Goal: Check status: Check status

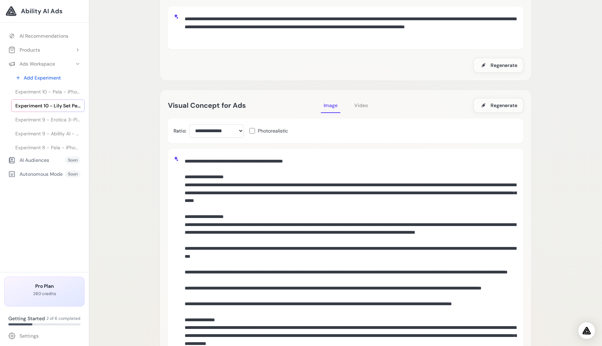
scroll to position [85, 0]
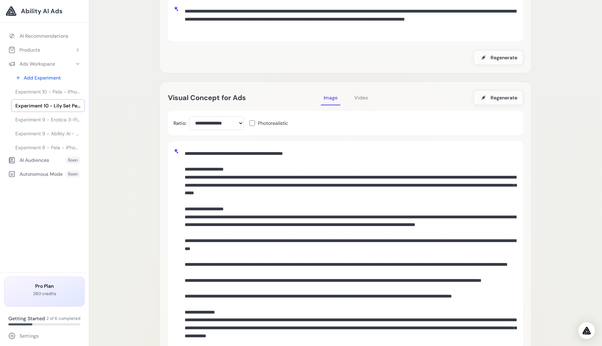
click at [365, 98] on span "Video" at bounding box center [361, 97] width 14 height 6
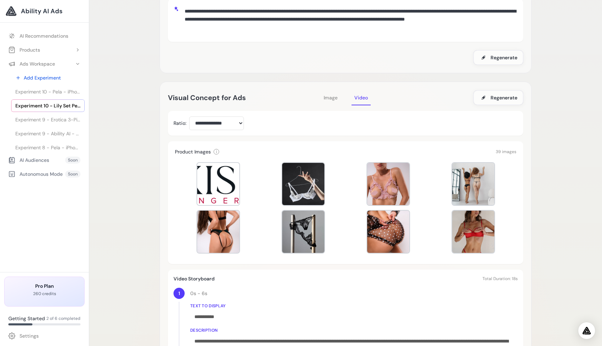
click at [330, 98] on span "Image" at bounding box center [331, 97] width 14 height 6
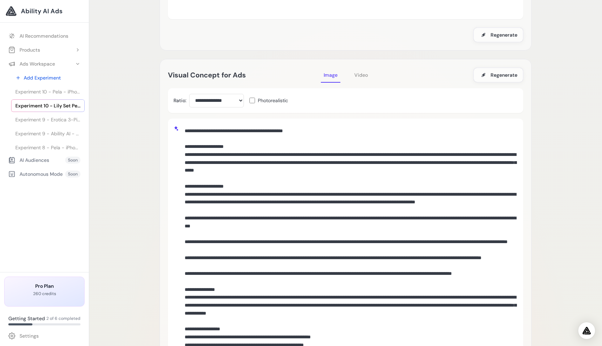
scroll to position [89, 0]
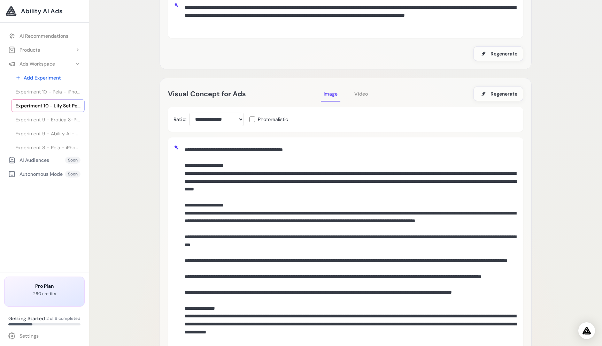
click at [363, 92] on span "Video" at bounding box center [361, 94] width 14 height 6
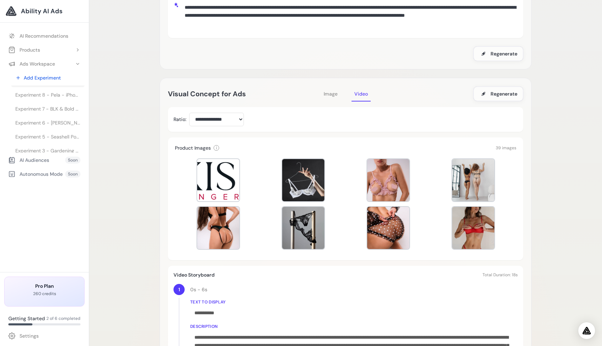
scroll to position [55, 0]
click at [39, 134] on span "Experiment 5 - Seashell Pomegranate Cheer iPhone 13 Case – Pela Case" at bounding box center [47, 134] width 65 height 7
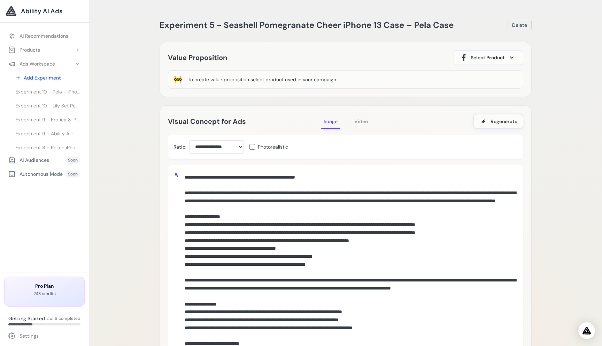
click at [363, 119] on span "Video" at bounding box center [361, 121] width 14 height 6
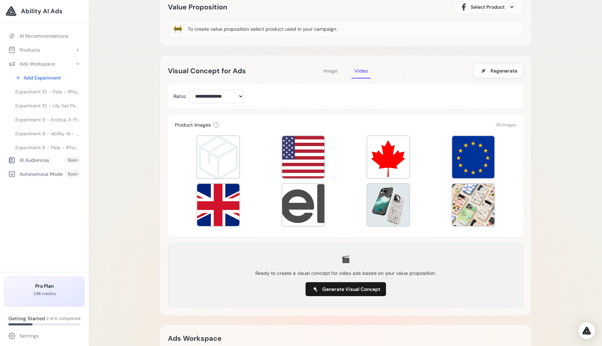
scroll to position [41, 0]
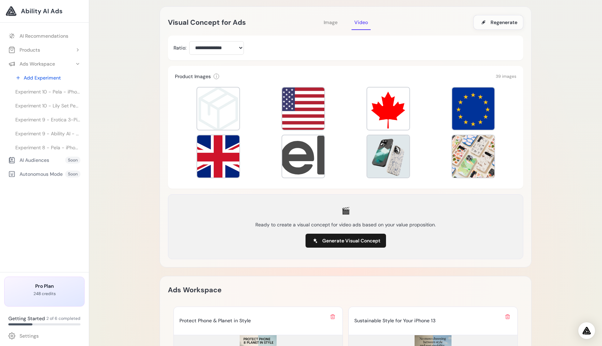
scroll to position [149, 0]
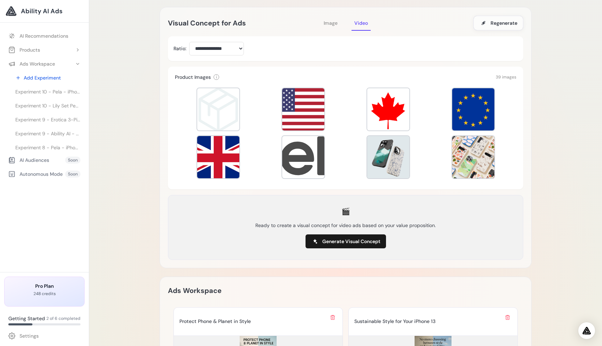
click at [120, 189] on div "Experiment 5 - Seashell Pomegranate Cheer iPhone 13 Case – Pela Case Delete Loa…" at bounding box center [345, 267] width 513 height 833
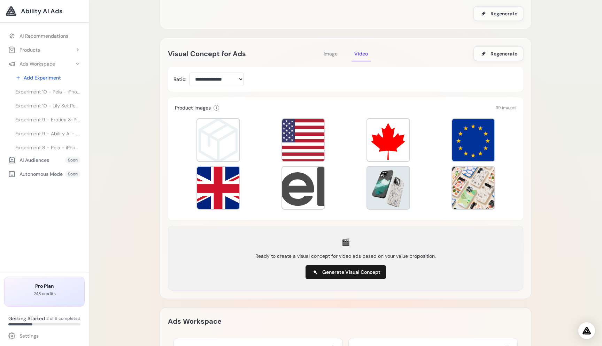
scroll to position [117, 0]
